Goal: Task Accomplishment & Management: Manage account settings

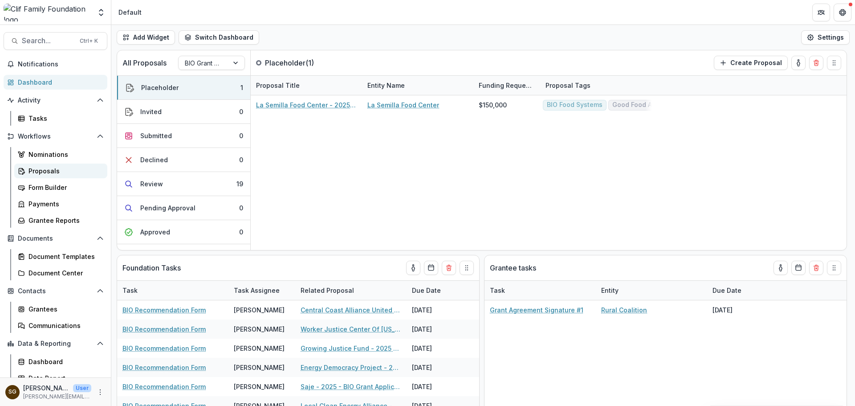
click at [37, 172] on div "Proposals" at bounding box center [64, 170] width 72 height 9
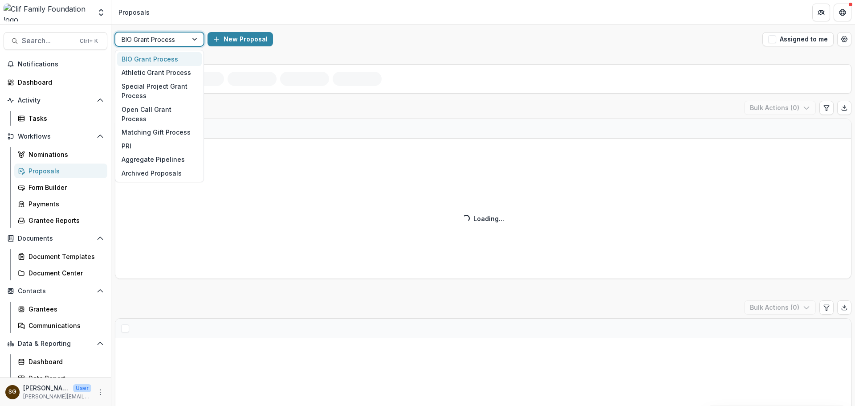
click at [199, 37] on div at bounding box center [195, 38] width 16 height 13
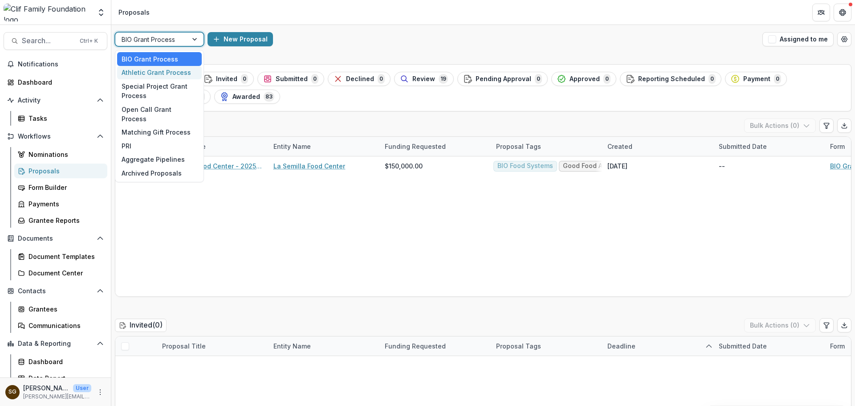
click at [170, 78] on div "Athletic Grant Process" at bounding box center [159, 73] width 85 height 14
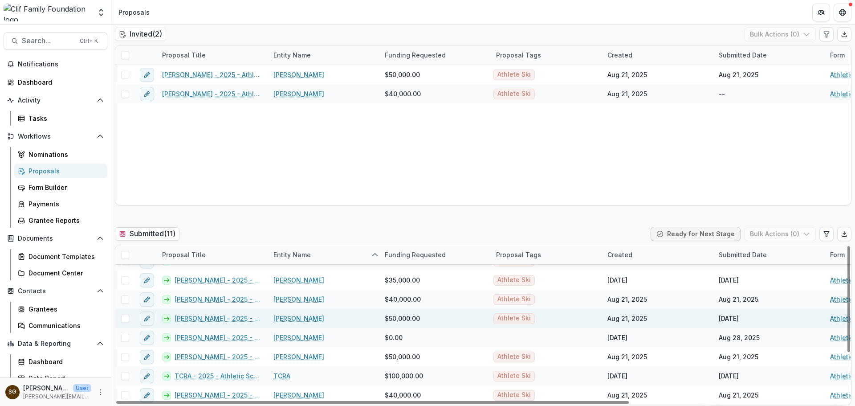
scroll to position [89, 0]
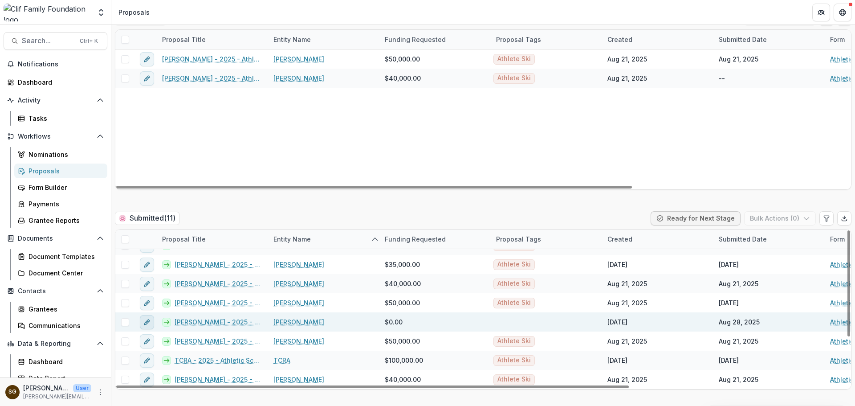
click at [150, 320] on icon "edit" at bounding box center [148, 320] width 2 height 2
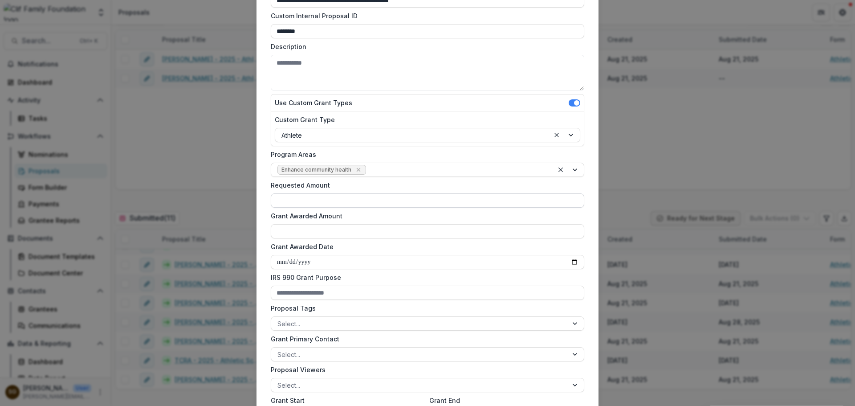
click at [329, 201] on input "Requested Amount" at bounding box center [427, 200] width 313 height 14
type input "*******"
click at [312, 229] on input "Grant Awarded Amount" at bounding box center [427, 231] width 313 height 14
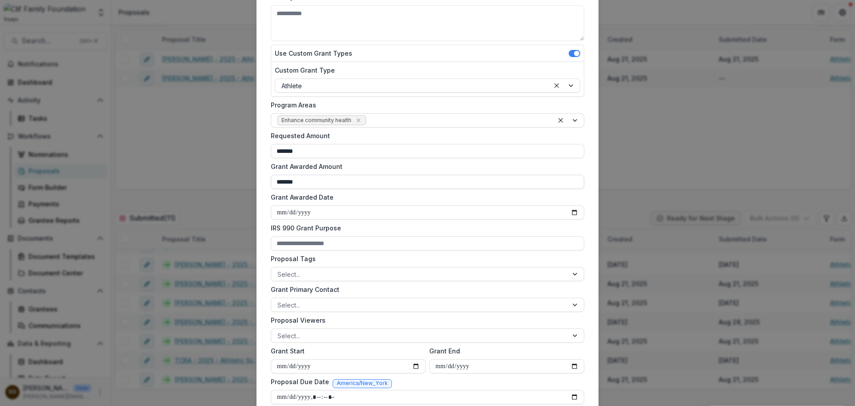
scroll to position [223, 0]
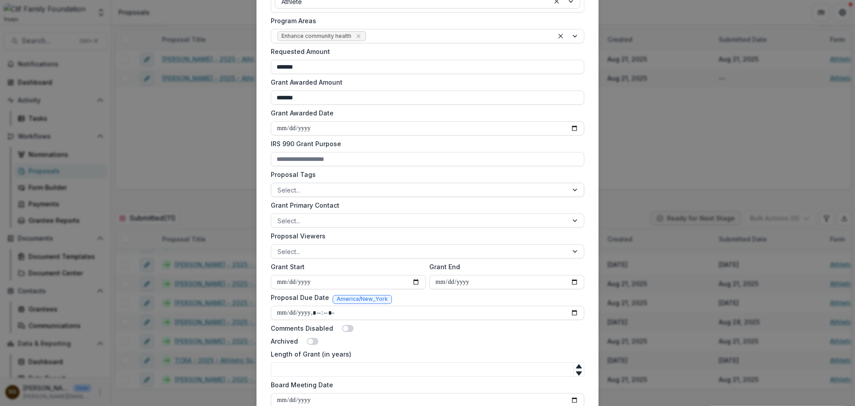
type input "*******"
click at [318, 192] on div at bounding box center [419, 189] width 284 height 11
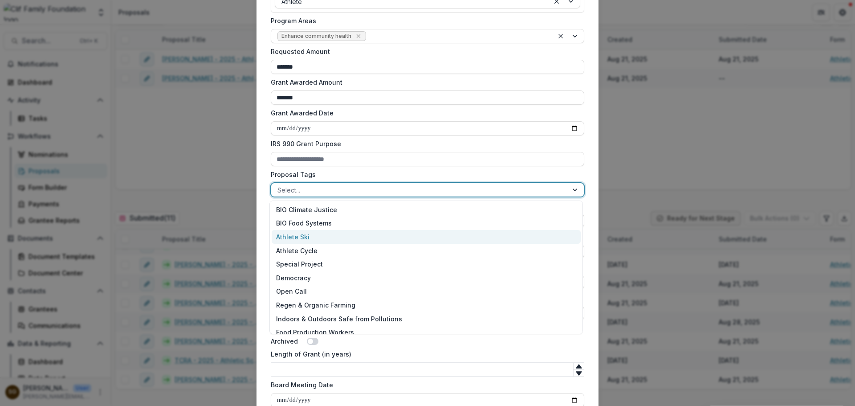
click at [310, 243] on div "Athlete Ski" at bounding box center [426, 237] width 309 height 14
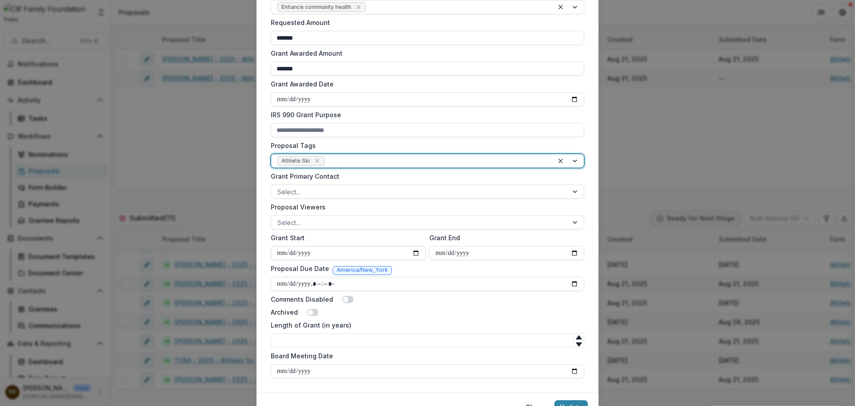
scroll to position [267, 0]
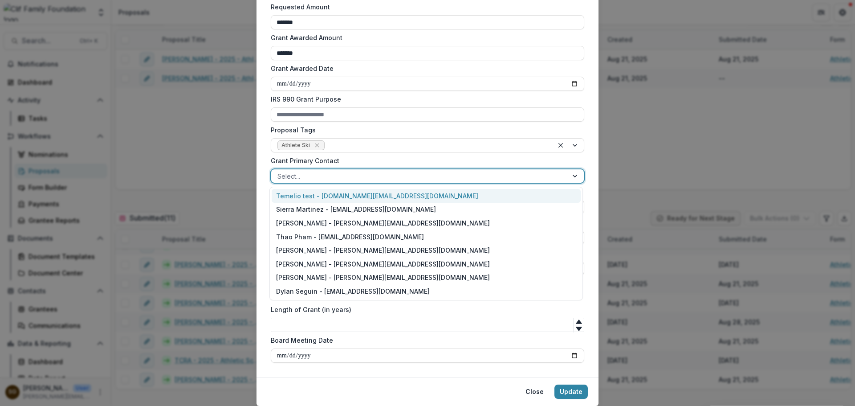
click at [299, 182] on div "Select..." at bounding box center [419, 176] width 296 height 13
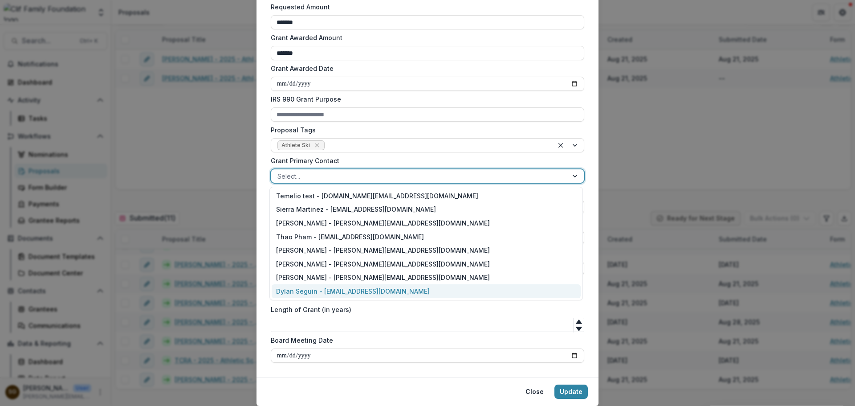
click at [297, 296] on div "Dylan Seguin - dylan@cliffamilyfoundation.org" at bounding box center [426, 291] width 309 height 14
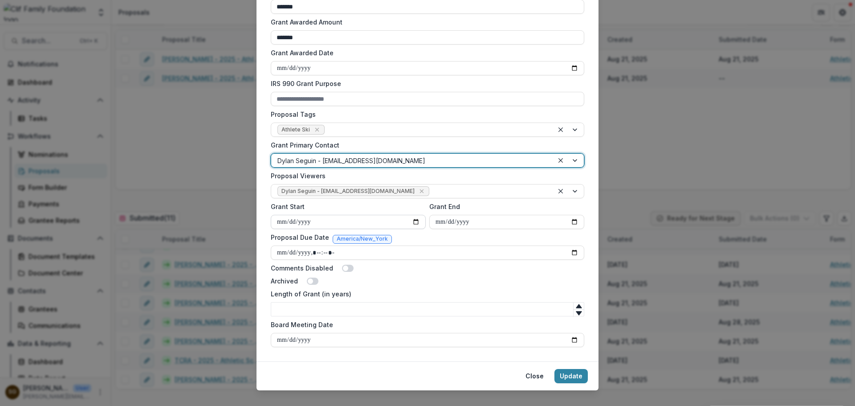
scroll to position [296, 0]
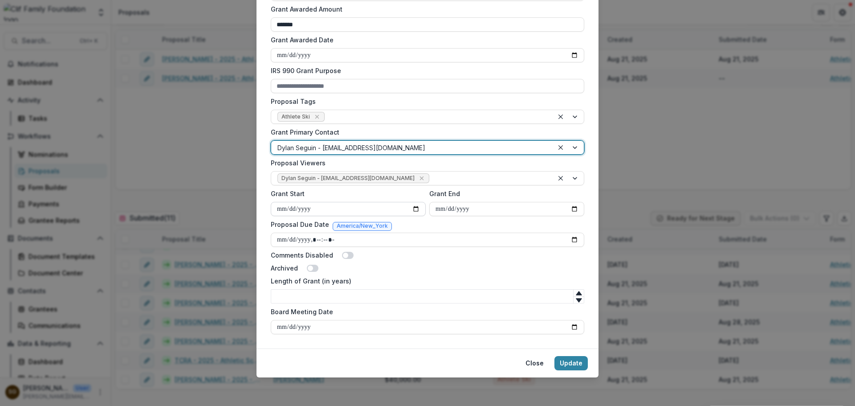
click at [413, 208] on input "Grant Start" at bounding box center [348, 209] width 155 height 14
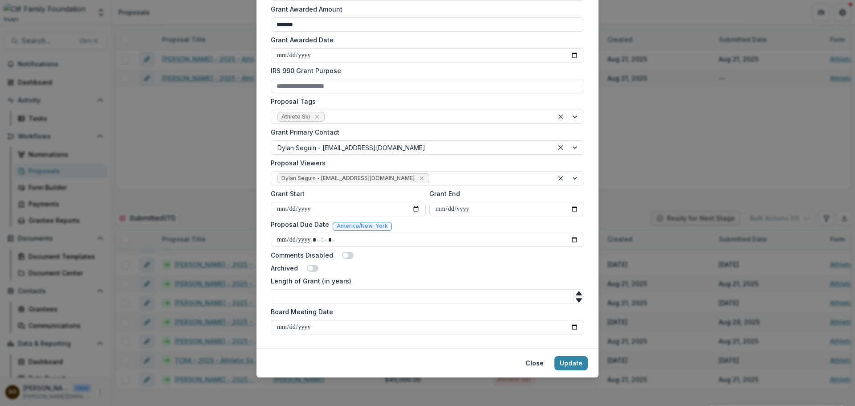
type input "**********"
click at [570, 208] on input "Grant End" at bounding box center [506, 209] width 155 height 14
type input "**********"
click at [405, 272] on div "Archived" at bounding box center [427, 267] width 313 height 9
click at [370, 299] on input "Length of Grant (in years)" at bounding box center [427, 296] width 313 height 14
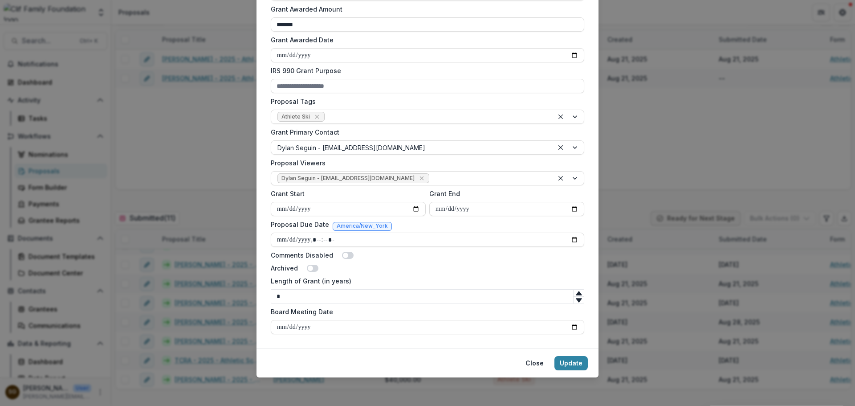
type input "*"
click at [401, 271] on div "Archived" at bounding box center [427, 267] width 313 height 9
click at [567, 361] on button "Update" at bounding box center [570, 363] width 33 height 14
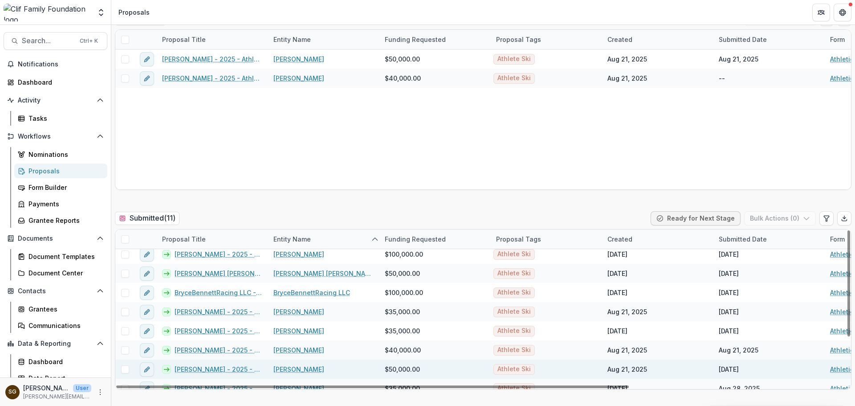
scroll to position [0, 0]
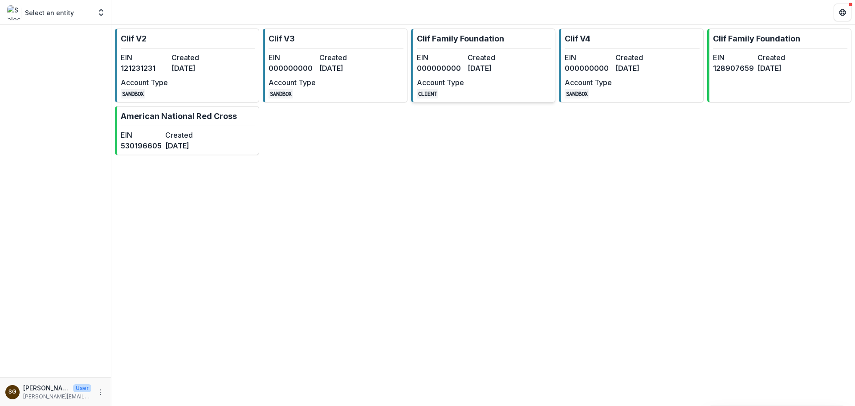
click at [496, 86] on div "EIN 000000000 Created [DATE] Account Type CLIENT" at bounding box center [466, 75] width 98 height 46
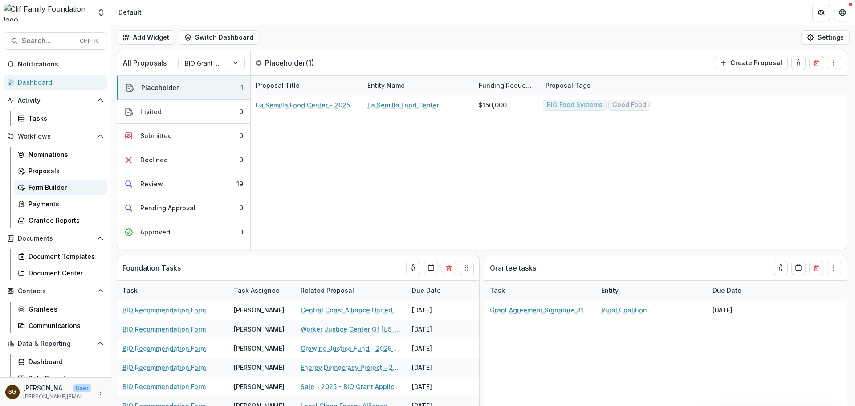
click at [37, 191] on div "Form Builder" at bounding box center [64, 187] width 72 height 9
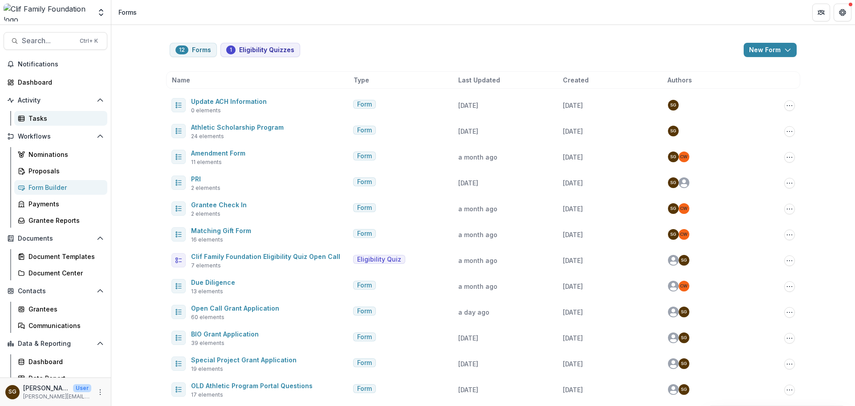
click at [35, 122] on div "Tasks" at bounding box center [64, 118] width 72 height 9
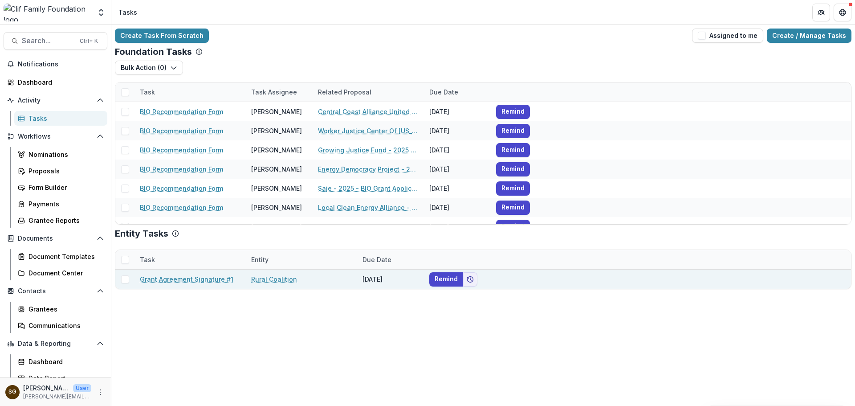
click at [270, 278] on link "Rural Coalition" at bounding box center [274, 278] width 46 height 9
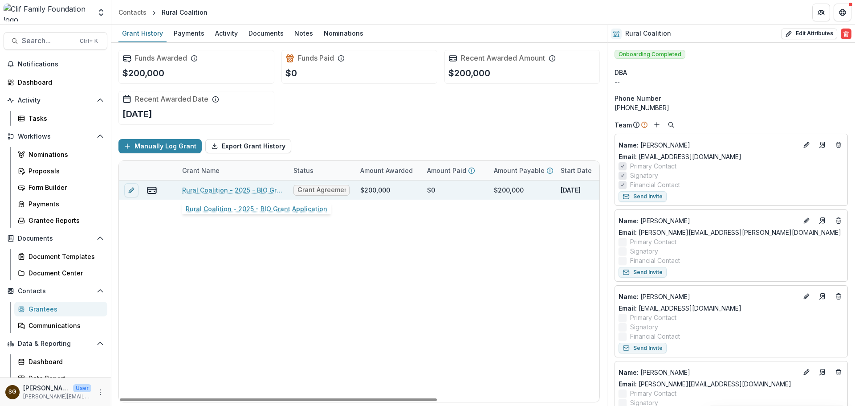
click at [215, 189] on link "Rural Coalition - 2025 - BIO Grant Application" at bounding box center [232, 189] width 101 height 9
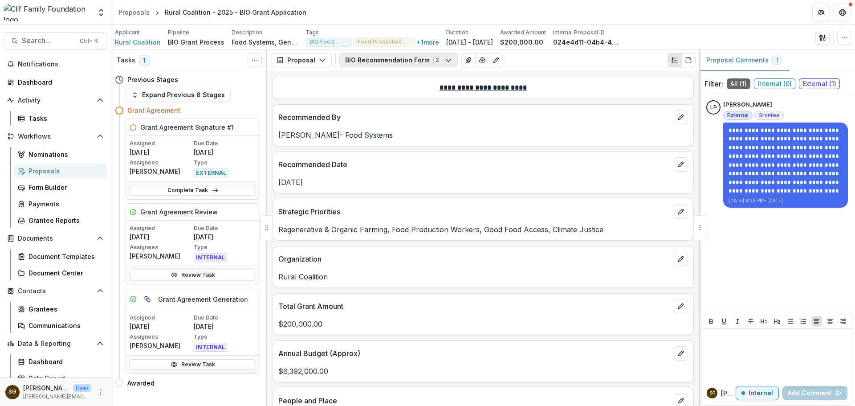
click at [385, 64] on button "BIO Recommendation Form 2" at bounding box center [398, 60] width 118 height 14
click at [160, 130] on h5 "Grant Agreement Signature #1" at bounding box center [186, 126] width 93 height 9
click at [144, 125] on h5 "Grant Agreement Signature #1" at bounding box center [186, 126] width 93 height 9
click at [144, 41] on span "Rural Coalition" at bounding box center [138, 41] width 46 height 9
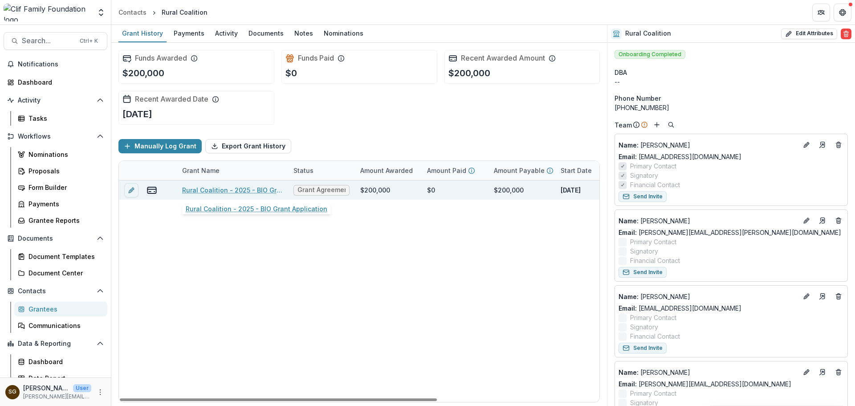
click at [198, 189] on link "Rural Coalition - 2025 - BIO Grant Application" at bounding box center [232, 189] width 101 height 9
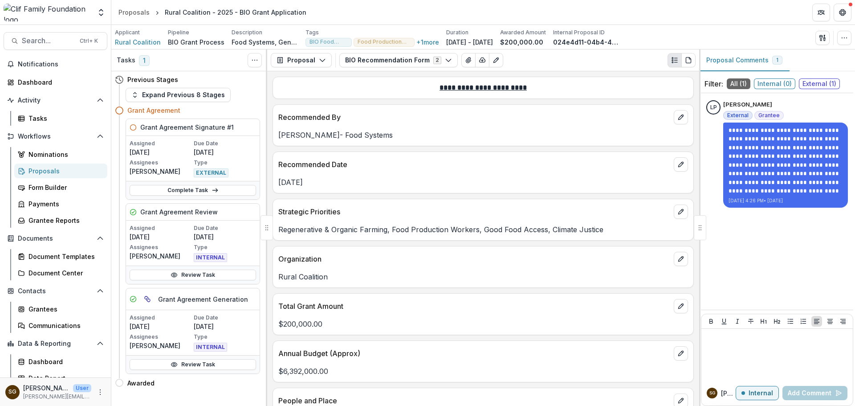
click at [145, 62] on span "1" at bounding box center [144, 60] width 11 height 11
click at [244, 61] on div "Tasks 1 Show Cancelled Tasks" at bounding box center [189, 60] width 156 height 22
click at [256, 61] on icon "Toggle View Cancelled Tasks" at bounding box center [254, 60] width 7 height 7
click at [179, 187] on link "Complete Task" at bounding box center [193, 190] width 126 height 11
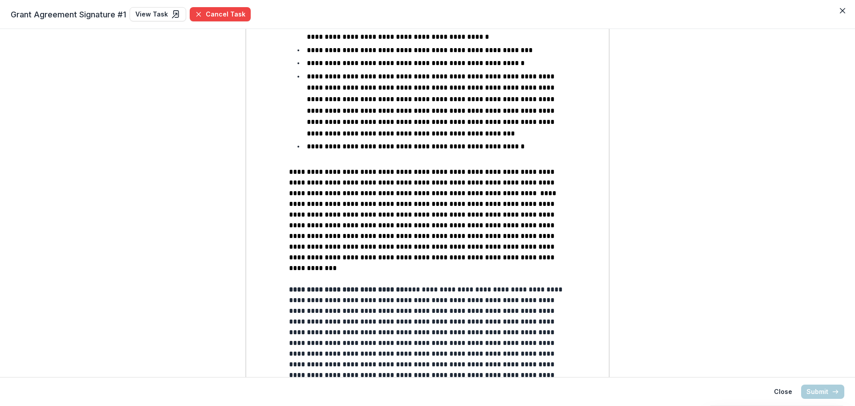
scroll to position [169, 0]
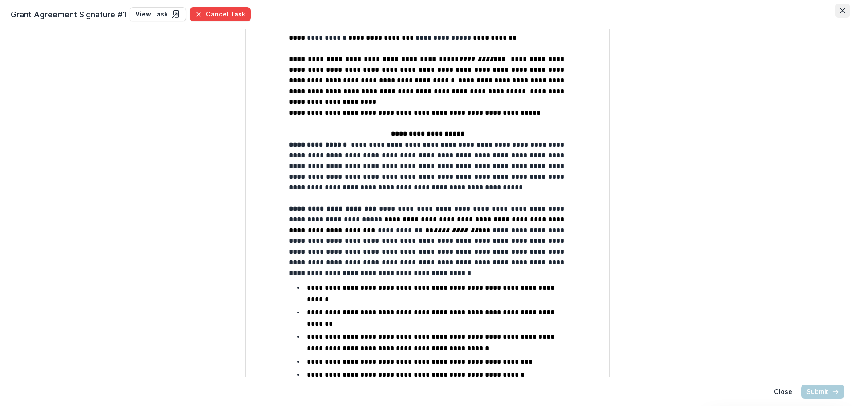
click at [847, 9] on button "Close" at bounding box center [842, 11] width 14 height 14
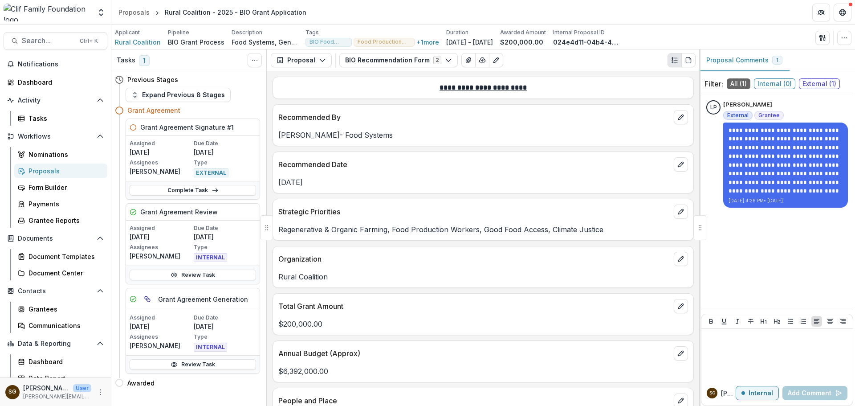
click at [51, 168] on div "Proposals" at bounding box center [64, 170] width 72 height 9
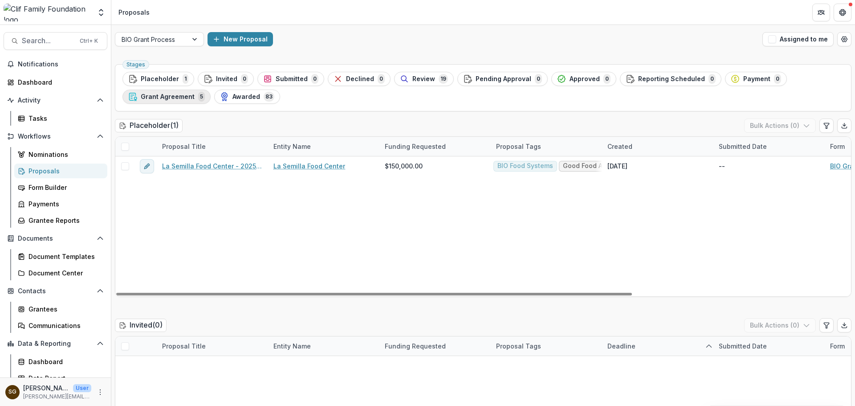
click at [165, 99] on span "Grant Agreement" at bounding box center [168, 97] width 54 height 8
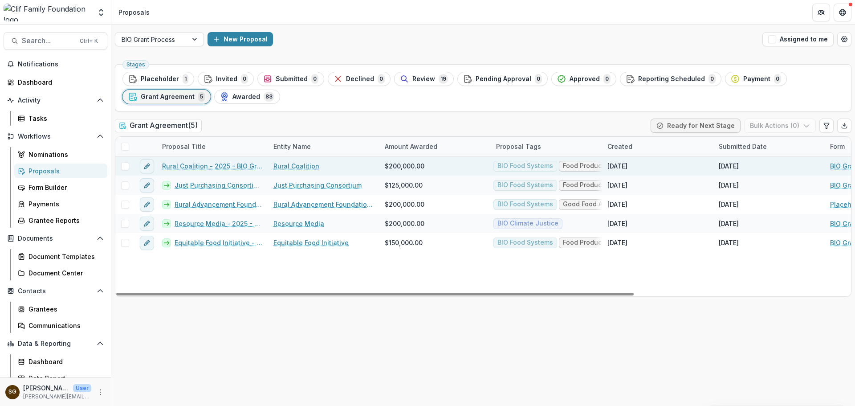
click at [202, 165] on link "Rural Coalition - 2025 - BIO Grant Application" at bounding box center [212, 165] width 101 height 9
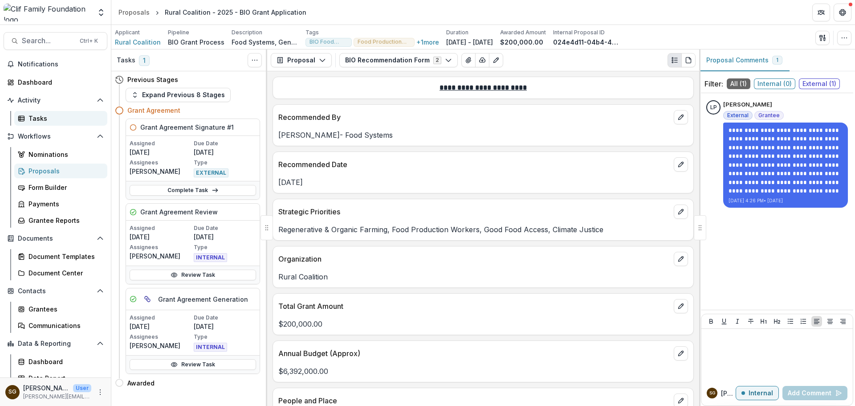
click at [49, 121] on div "Tasks" at bounding box center [64, 118] width 72 height 9
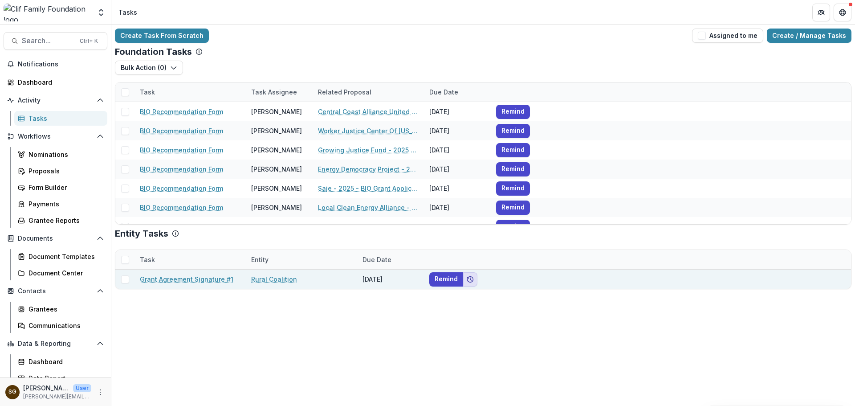
click at [468, 281] on icon "Add to friends" at bounding box center [470, 279] width 7 height 7
click at [448, 279] on button "Remind" at bounding box center [446, 279] width 34 height 14
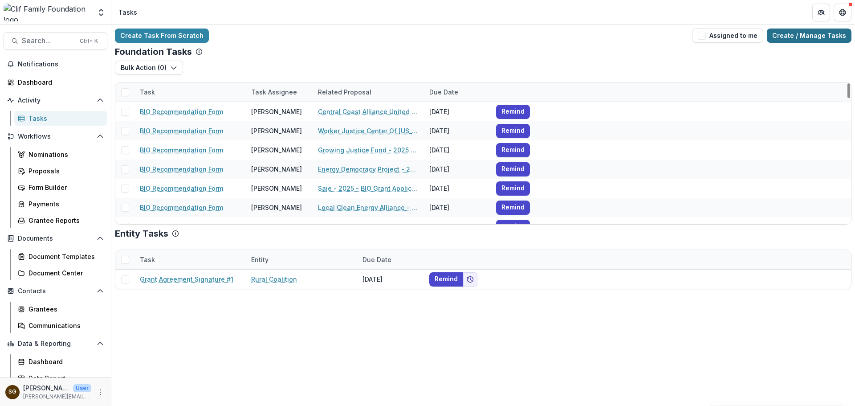
click at [836, 38] on link "Create / Manage Tasks" at bounding box center [809, 35] width 85 height 14
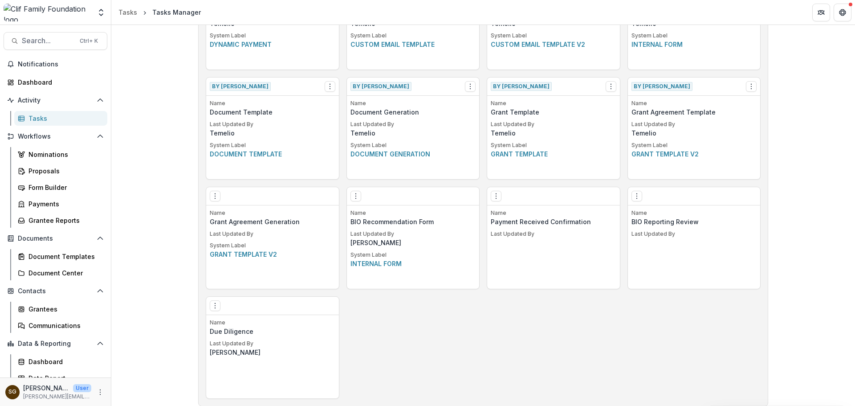
scroll to position [428, 0]
